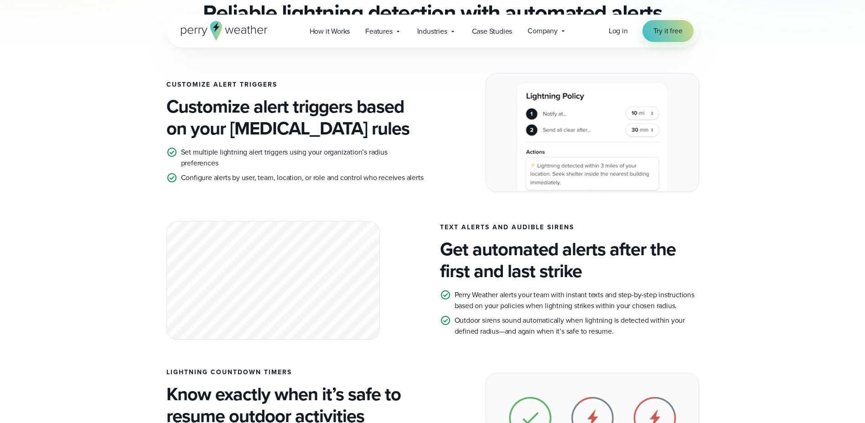
scroll to position [502, 0]
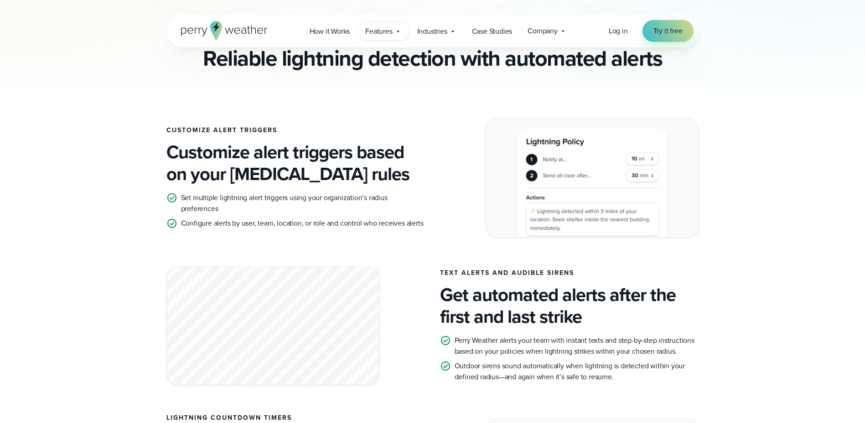
click at [383, 33] on span "Features" at bounding box center [378, 31] width 27 height 11
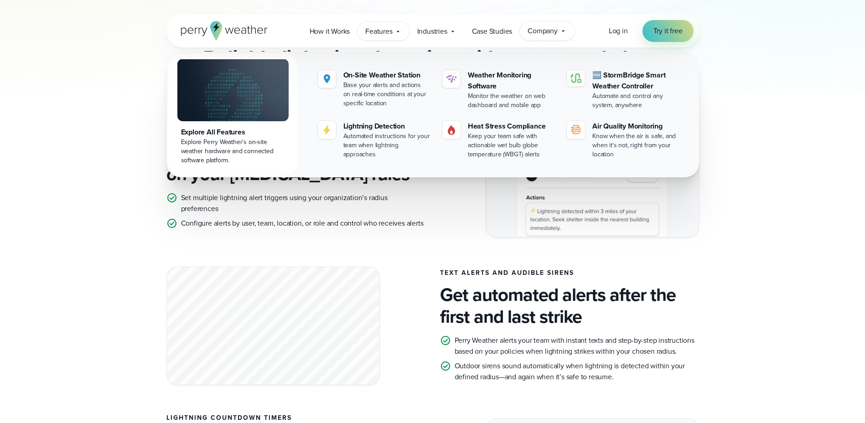
click at [528, 31] on span "Company" at bounding box center [543, 31] width 30 height 11
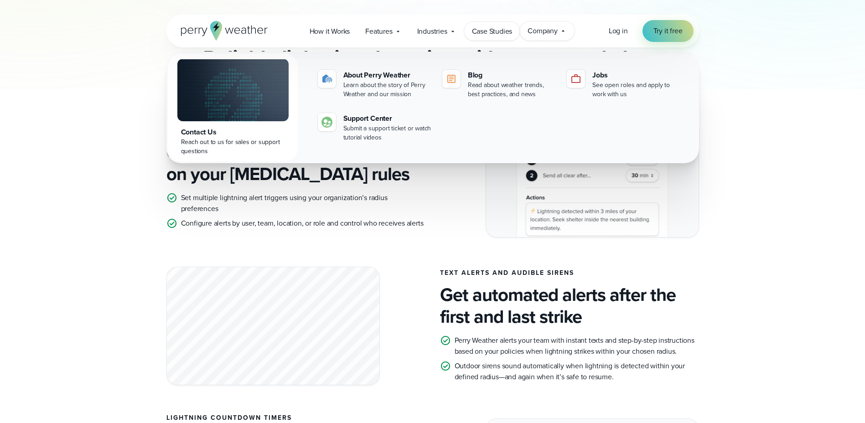
click at [485, 31] on span "Case Studies" at bounding box center [492, 31] width 41 height 11
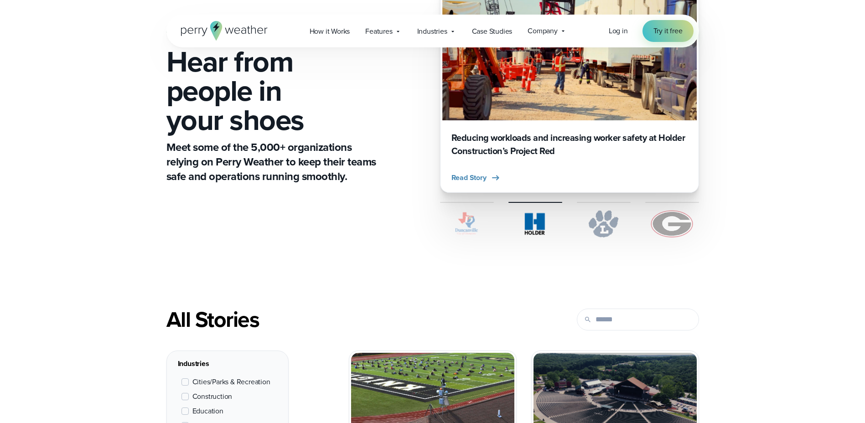
scroll to position [91, 0]
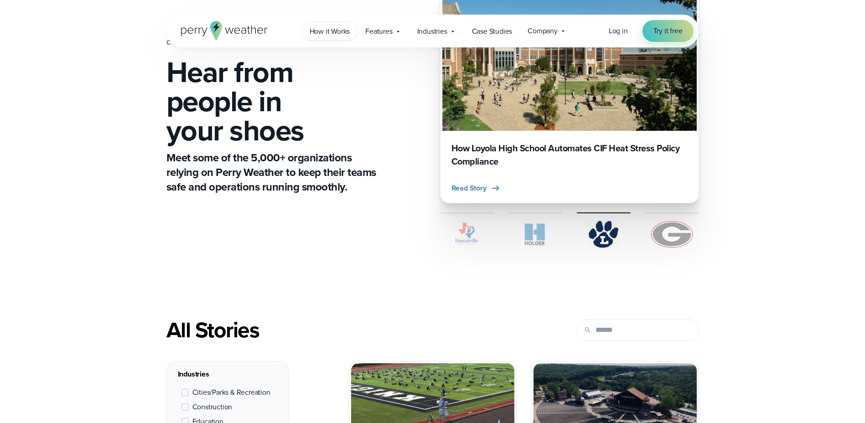
click at [335, 31] on span "How it Works" at bounding box center [330, 31] width 41 height 11
